Goal: Task Accomplishment & Management: Manage account settings

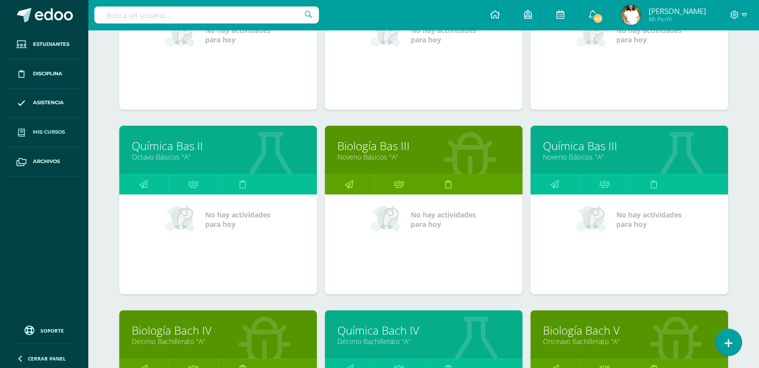
scroll to position [258, 0]
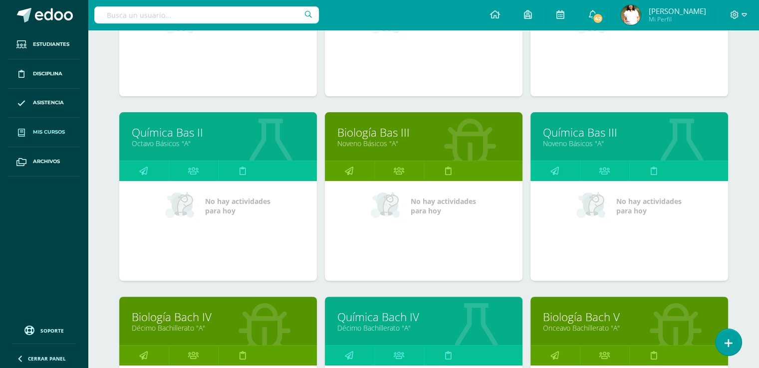
click at [298, 140] on link "Química Bas II" at bounding box center [218, 132] width 173 height 15
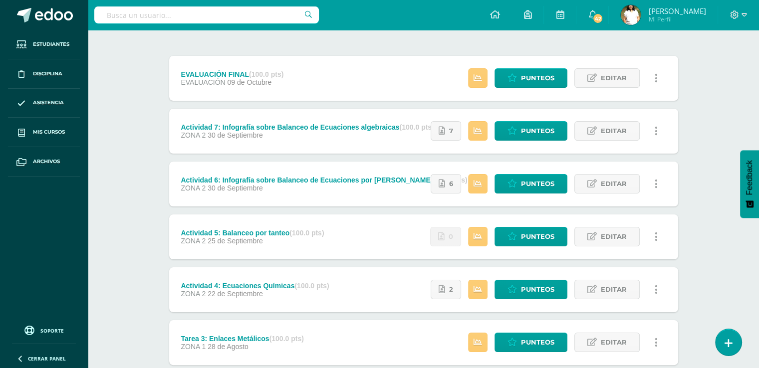
scroll to position [109, 0]
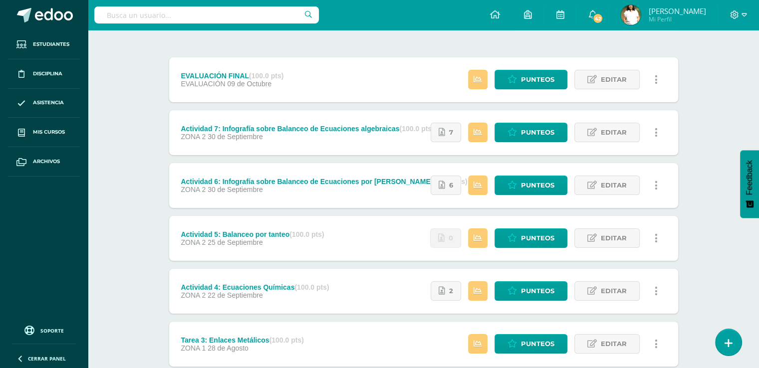
click at [749, 175] on span "Feedback" at bounding box center [749, 177] width 9 height 35
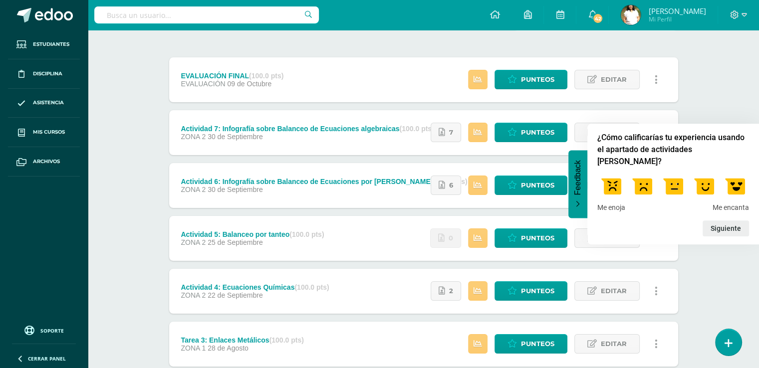
click at [414, 141] on div "ZONA 2 30 de Septiembre" at bounding box center [307, 137] width 253 height 8
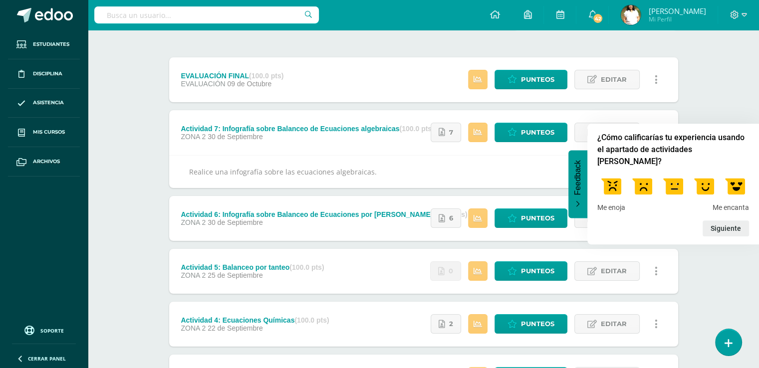
click at [413, 218] on div "Actividad 6: Infografía sobre Balanceo de Ecuaciones por Tanteo (100.0 pts)" at bounding box center [324, 215] width 286 height 8
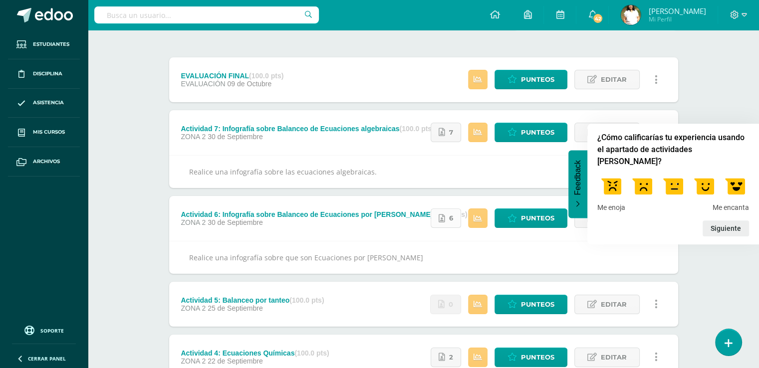
click at [445, 223] on icon at bounding box center [441, 219] width 6 height 8
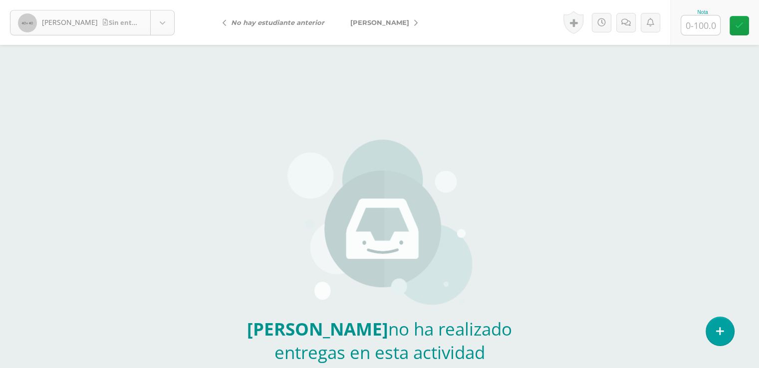
click at [171, 24] on body "[PERSON_NAME] Sin entrega [PERSON_NAME] [PERSON_NAME] [PERSON_NAME] [PERSON_NAM…" at bounding box center [379, 207] width 759 height 415
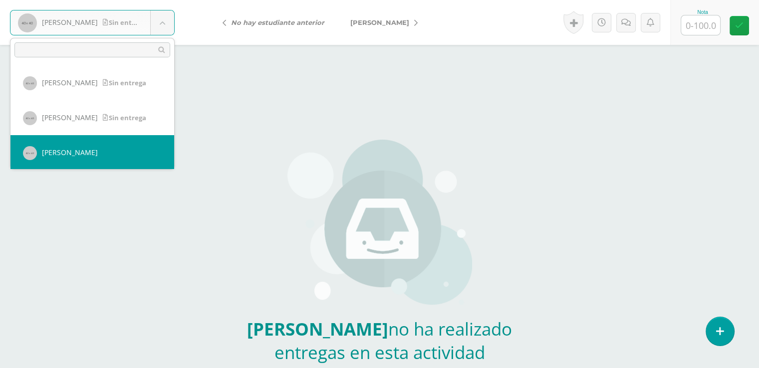
select select "69"
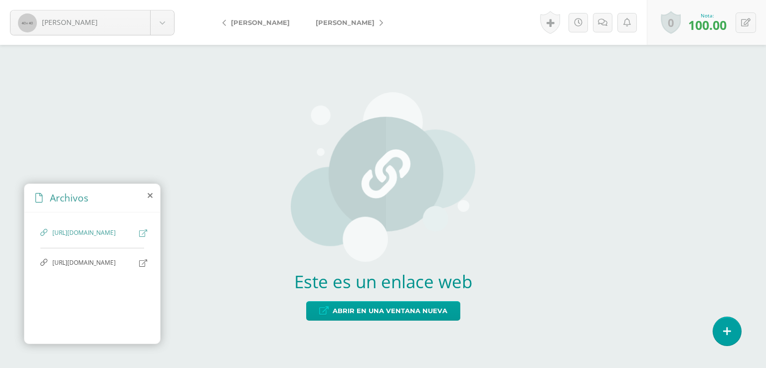
click at [116, 228] on span "https://www.canva.com/design/DAG0UT-eYv4/vrFhN-_jQGHkyv1O5RPPDQ/edit?utm_conten…" at bounding box center [93, 232] width 82 height 9
click at [112, 228] on span "https://www.canva.com/design/DAG0UT-eYv4/vrFhN-_jQGHkyv1O5RPPDQ/edit?utm_conten…" at bounding box center [93, 232] width 82 height 9
click at [147, 229] on icon at bounding box center [143, 232] width 8 height 7
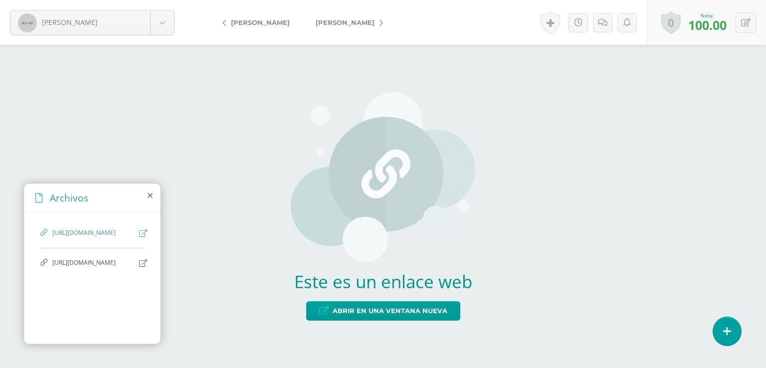
click at [147, 229] on icon at bounding box center [143, 232] width 8 height 7
